Goal: Task Accomplishment & Management: Manage account settings

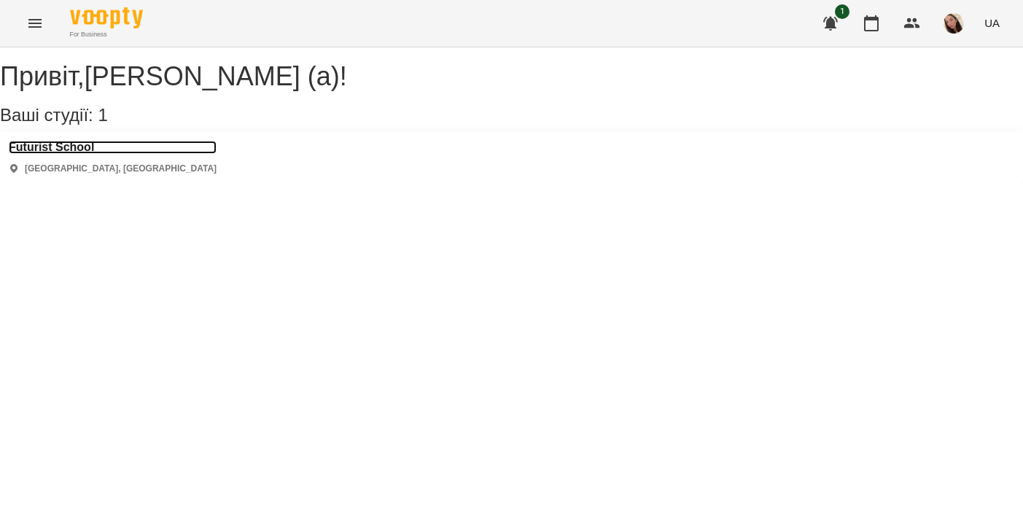
click at [64, 154] on h3 "Futurist School" at bounding box center [113, 147] width 208 height 13
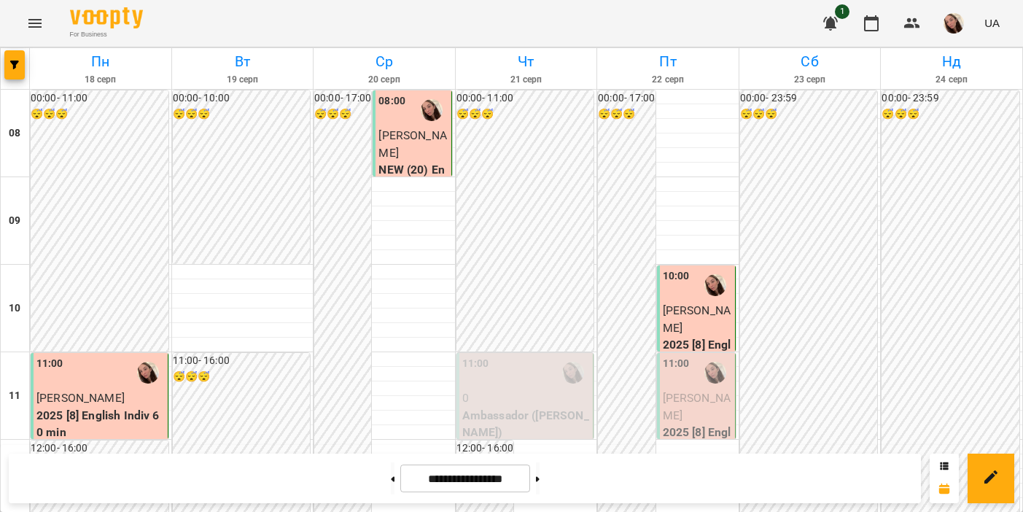
click at [686, 372] on div "11:00" at bounding box center [676, 373] width 27 height 34
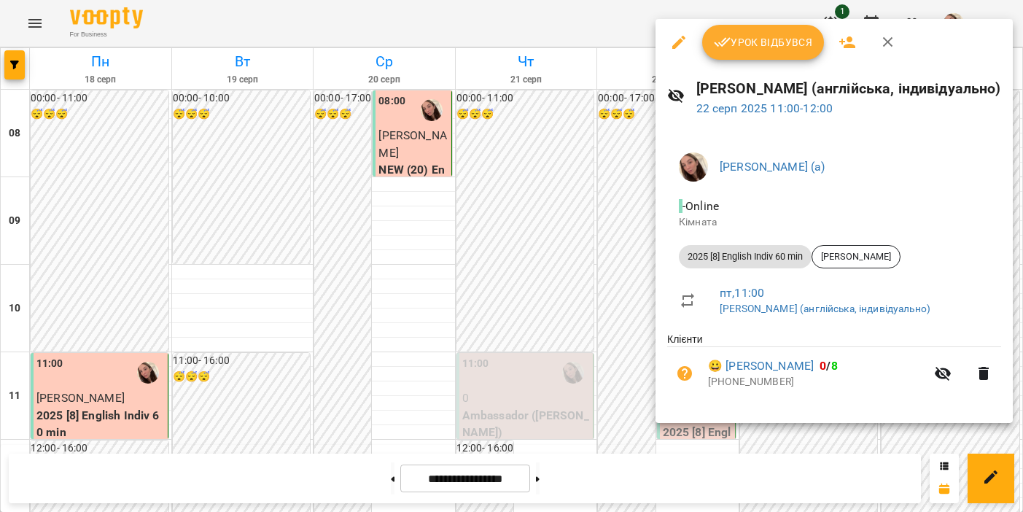
click at [747, 47] on span "Урок відбувся" at bounding box center [763, 43] width 99 height 18
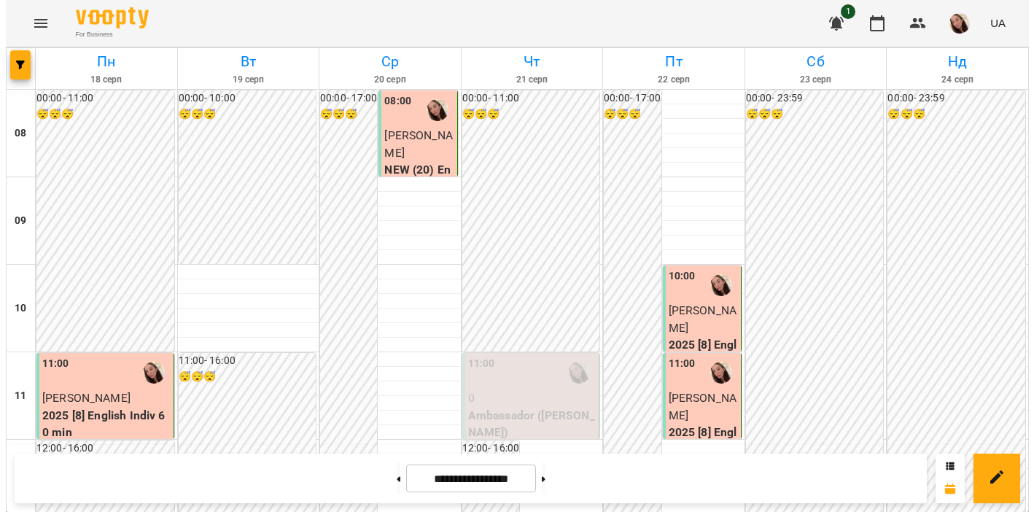
scroll to position [861, 0]
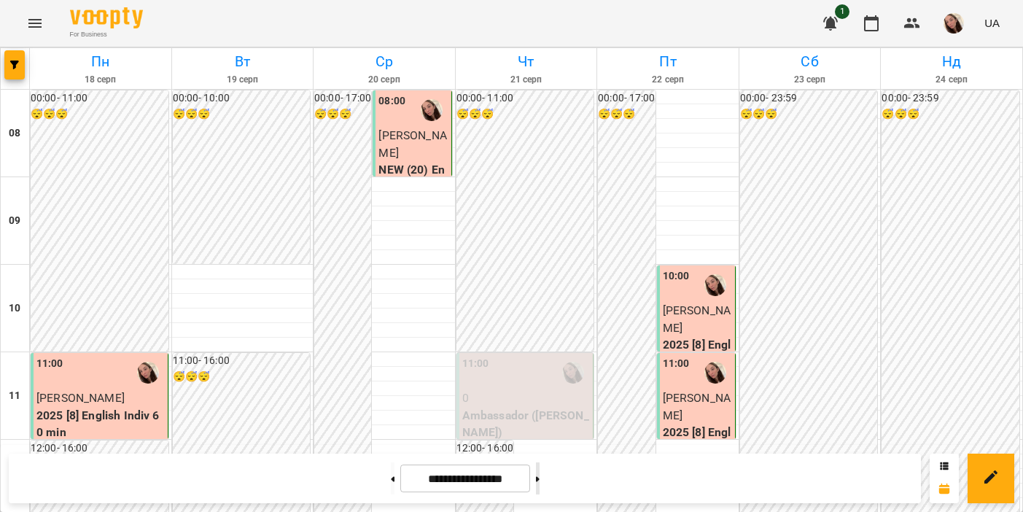
click at [540, 481] on button at bounding box center [538, 478] width 4 height 32
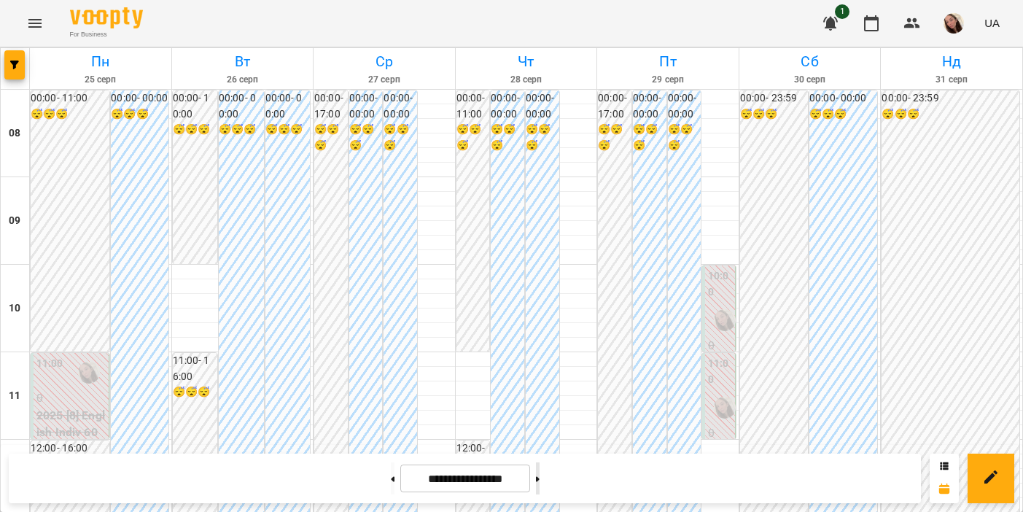
click at [540, 474] on button at bounding box center [538, 478] width 4 height 32
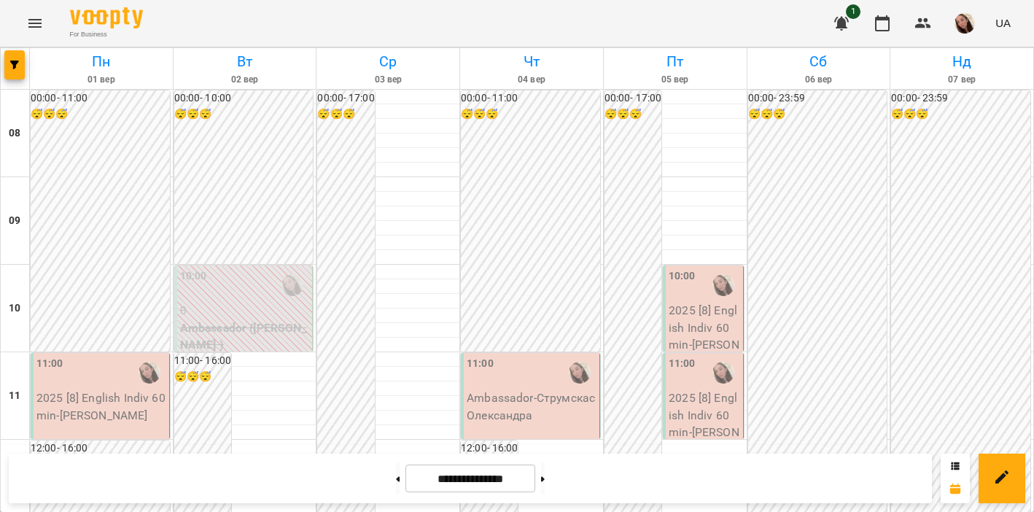
scroll to position [92, 0]
click at [396, 485] on button at bounding box center [398, 478] width 4 height 32
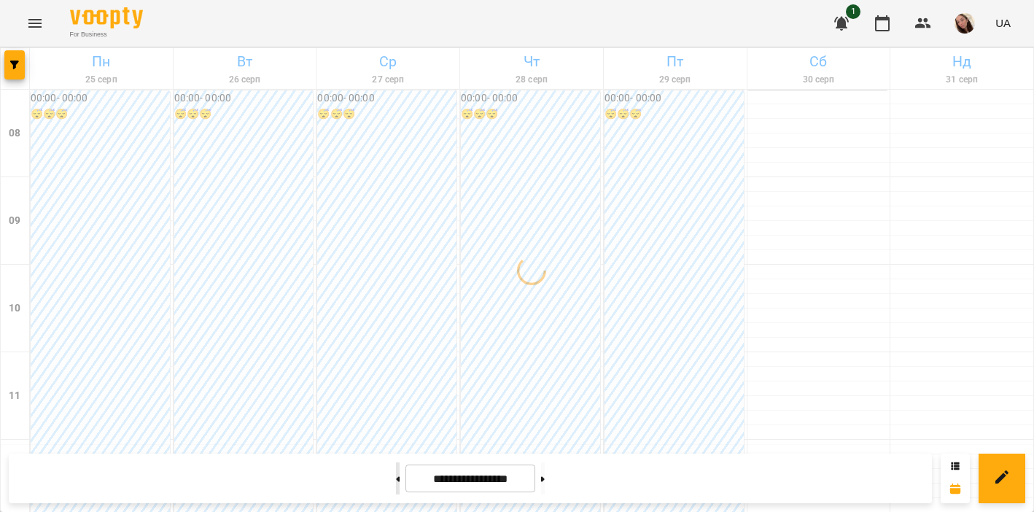
click at [396, 481] on button at bounding box center [398, 478] width 4 height 32
type input "**********"
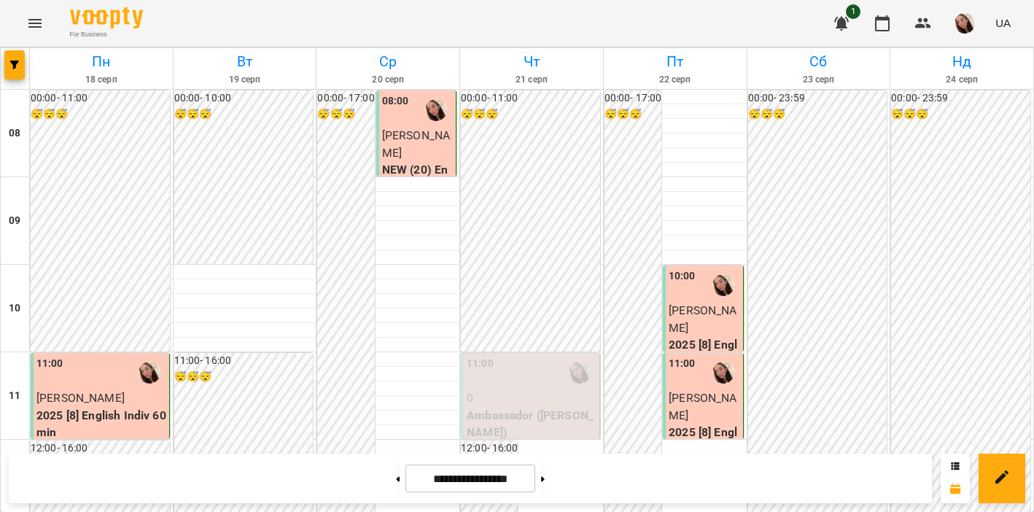
scroll to position [283, 0]
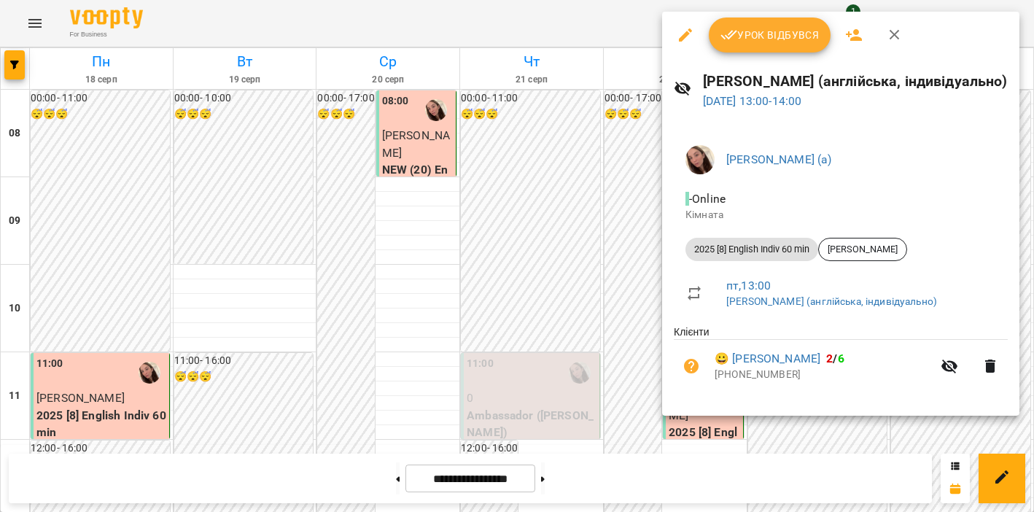
click at [765, 42] on span "Урок відбувся" at bounding box center [770, 35] width 99 height 18
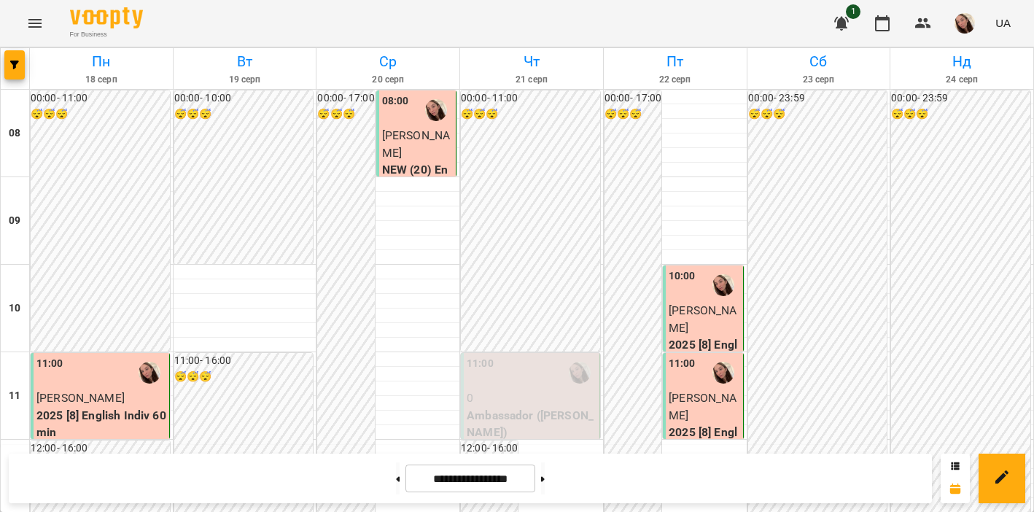
scroll to position [741, 0]
click at [545, 483] on button at bounding box center [543, 478] width 4 height 32
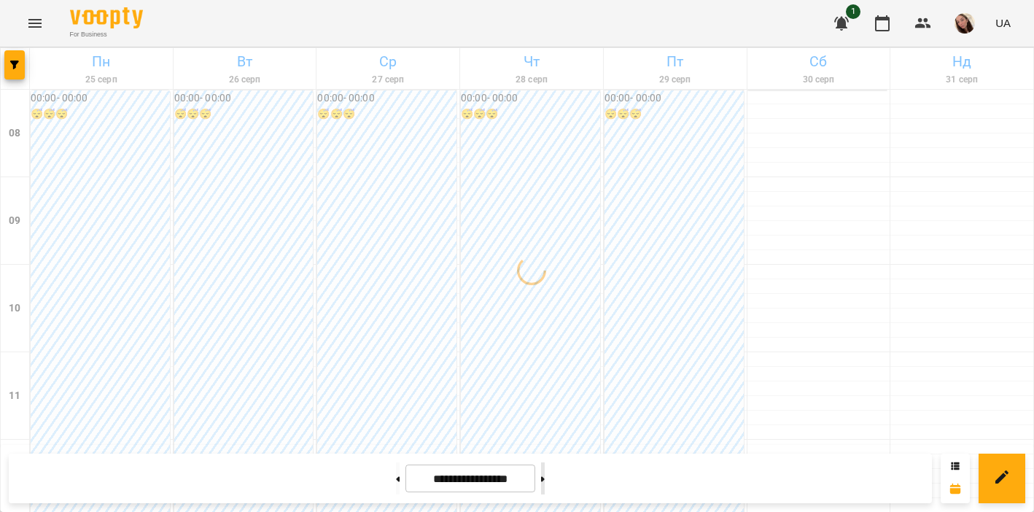
click at [545, 483] on button at bounding box center [543, 478] width 4 height 32
type input "**********"
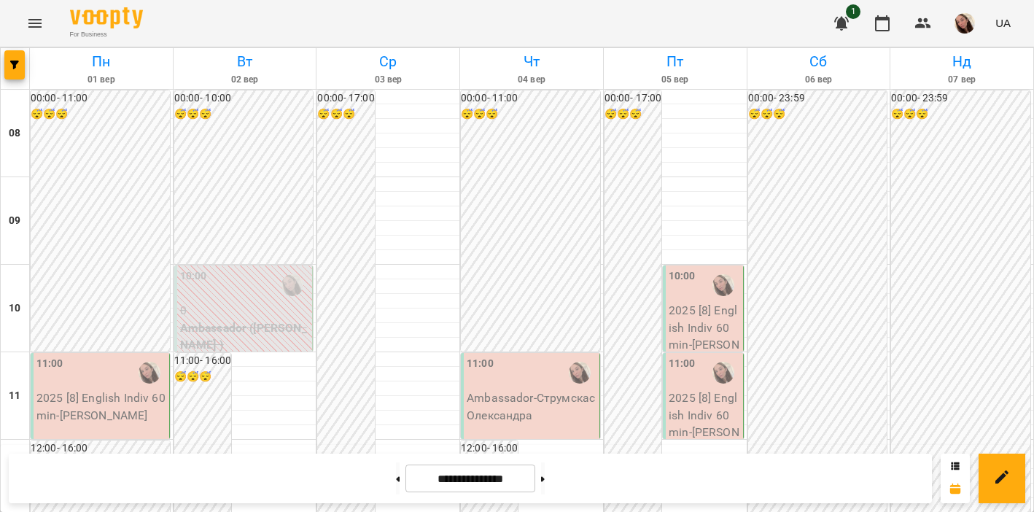
scroll to position [767, 0]
